Goal: Task Accomplishment & Management: Manage account settings

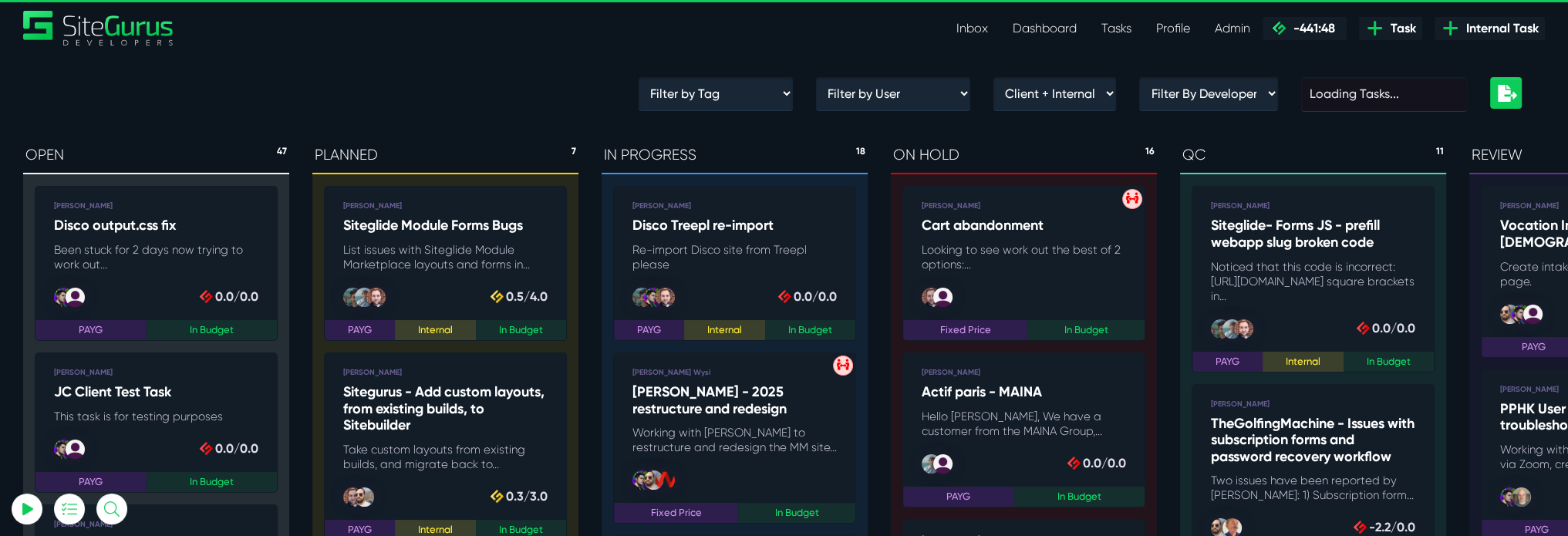
click at [962, 31] on link "Inbox" at bounding box center [972, 29] width 56 height 31
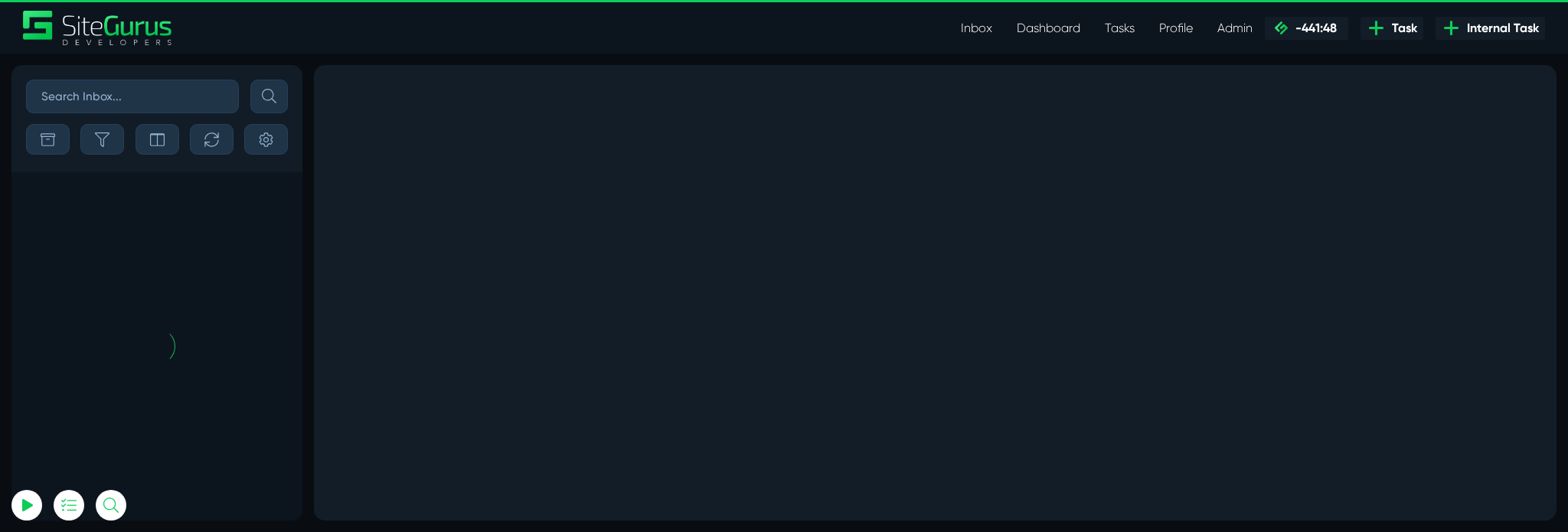
scroll to position [-7774, 0]
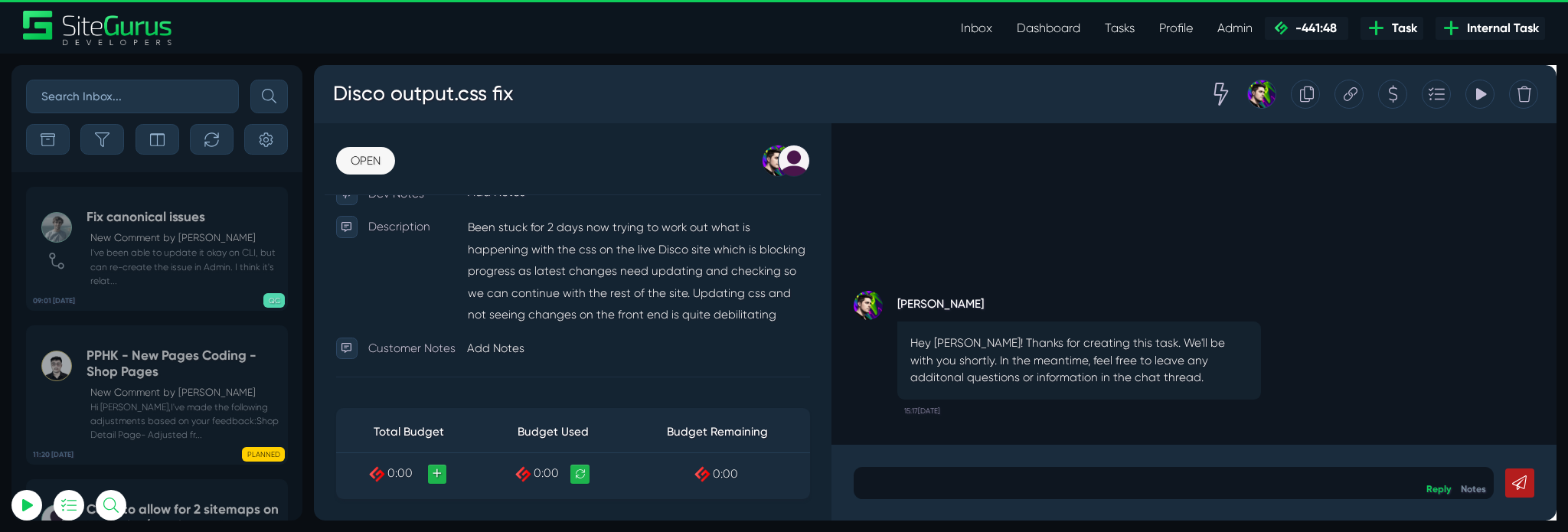
scroll to position [402, 0]
